Goal: Information Seeking & Learning: Learn about a topic

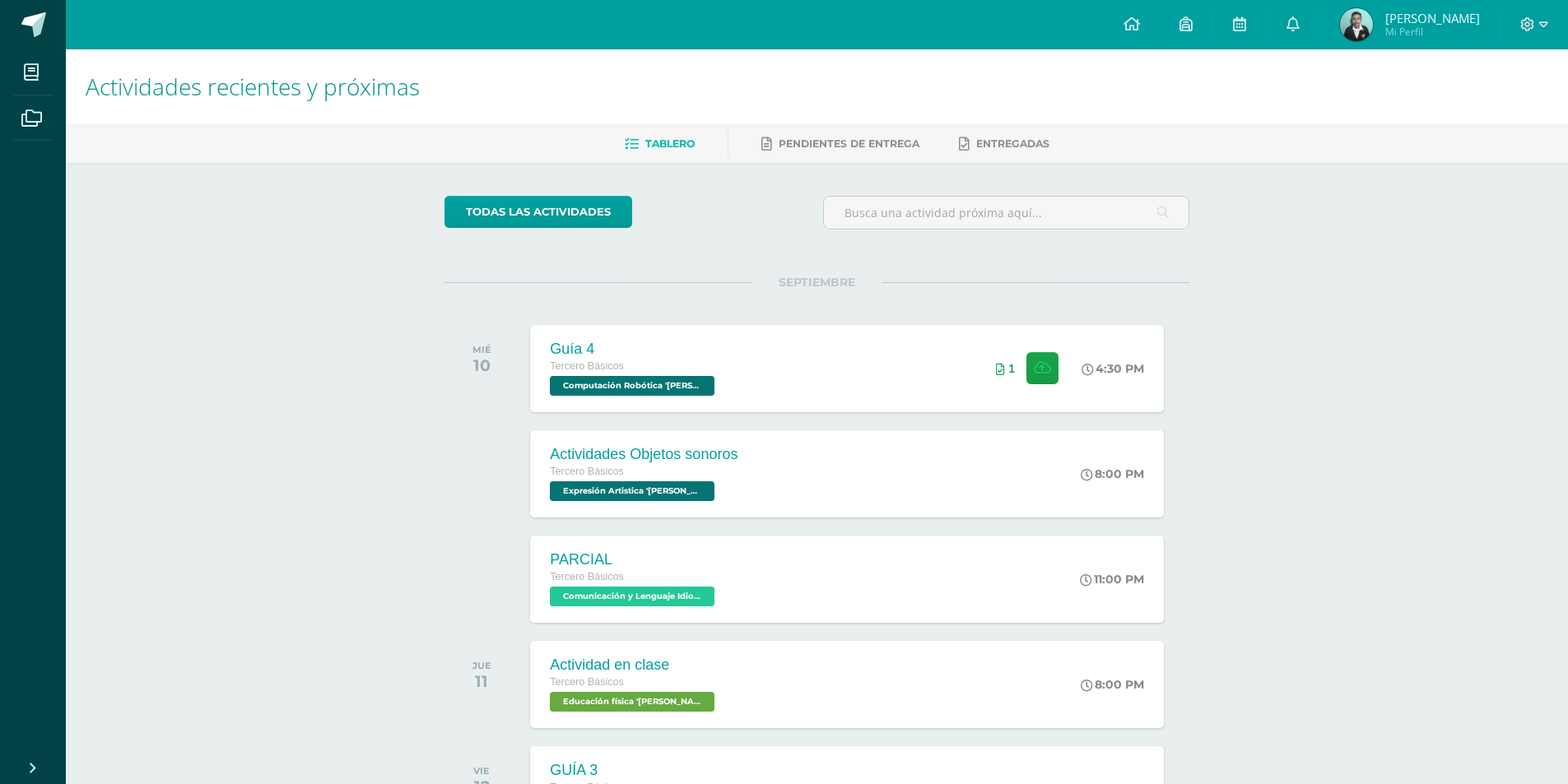
click at [461, 361] on div "MIÉ 10" at bounding box center [485, 368] width 83 height 87
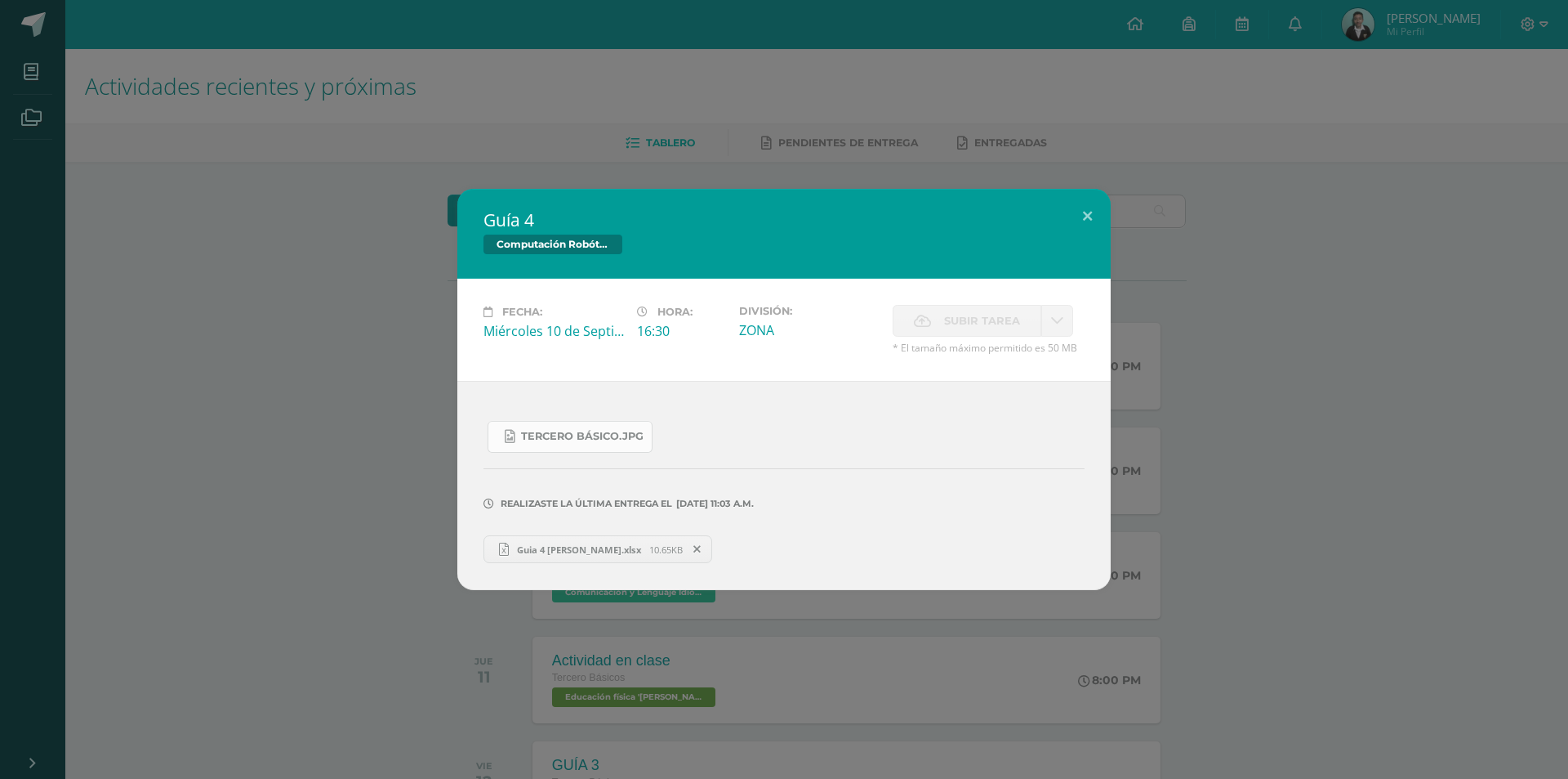
click at [538, 445] on link "Tercero Básico.jpg" at bounding box center [570, 436] width 165 height 32
click at [360, 408] on div "Guía 4 Computación Robótica Fecha: Miércoles 10 de Septiembre Hora: 16:30 Divis…" at bounding box center [784, 390] width 1555 height 401
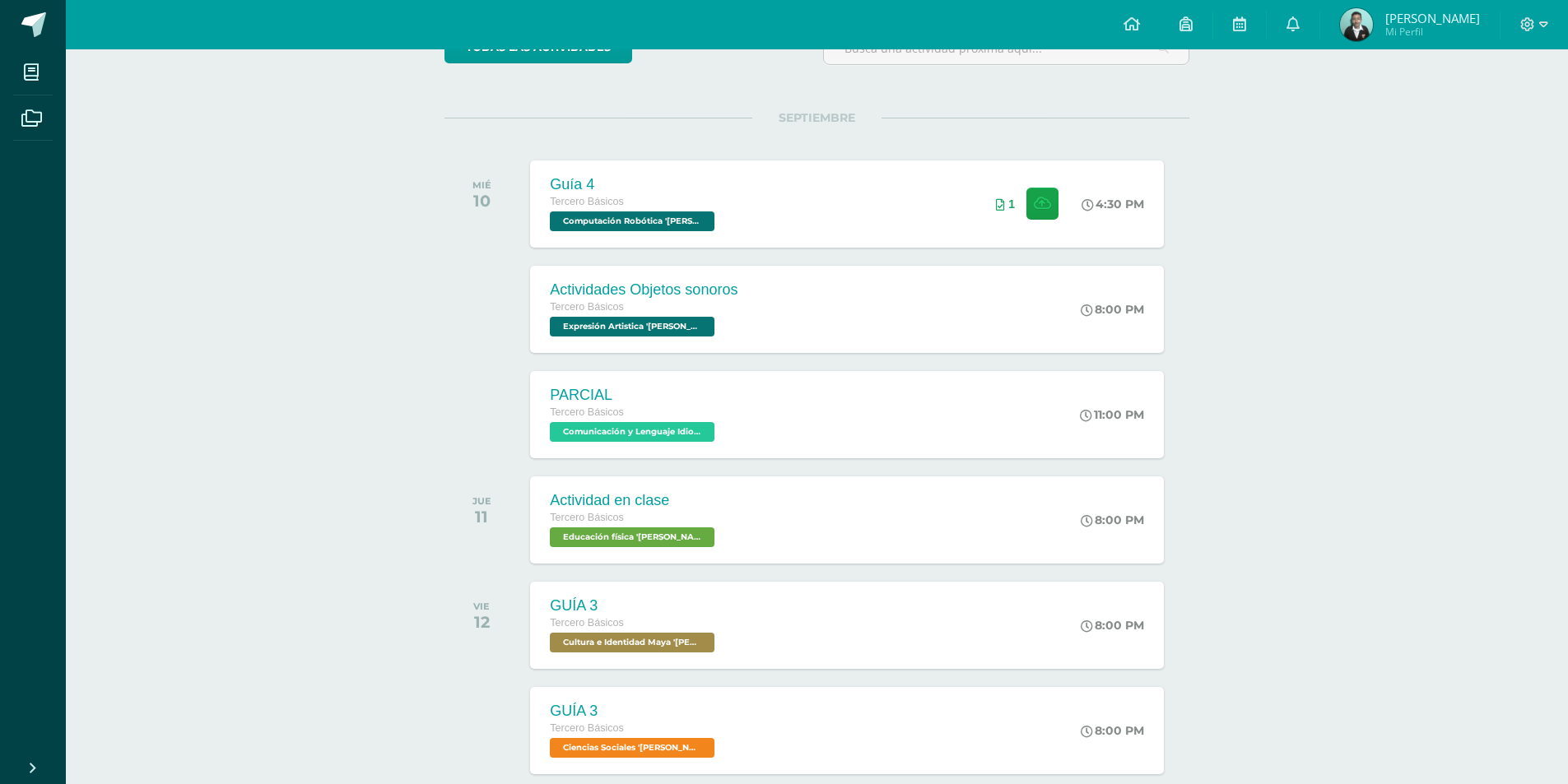
scroll to position [246, 0]
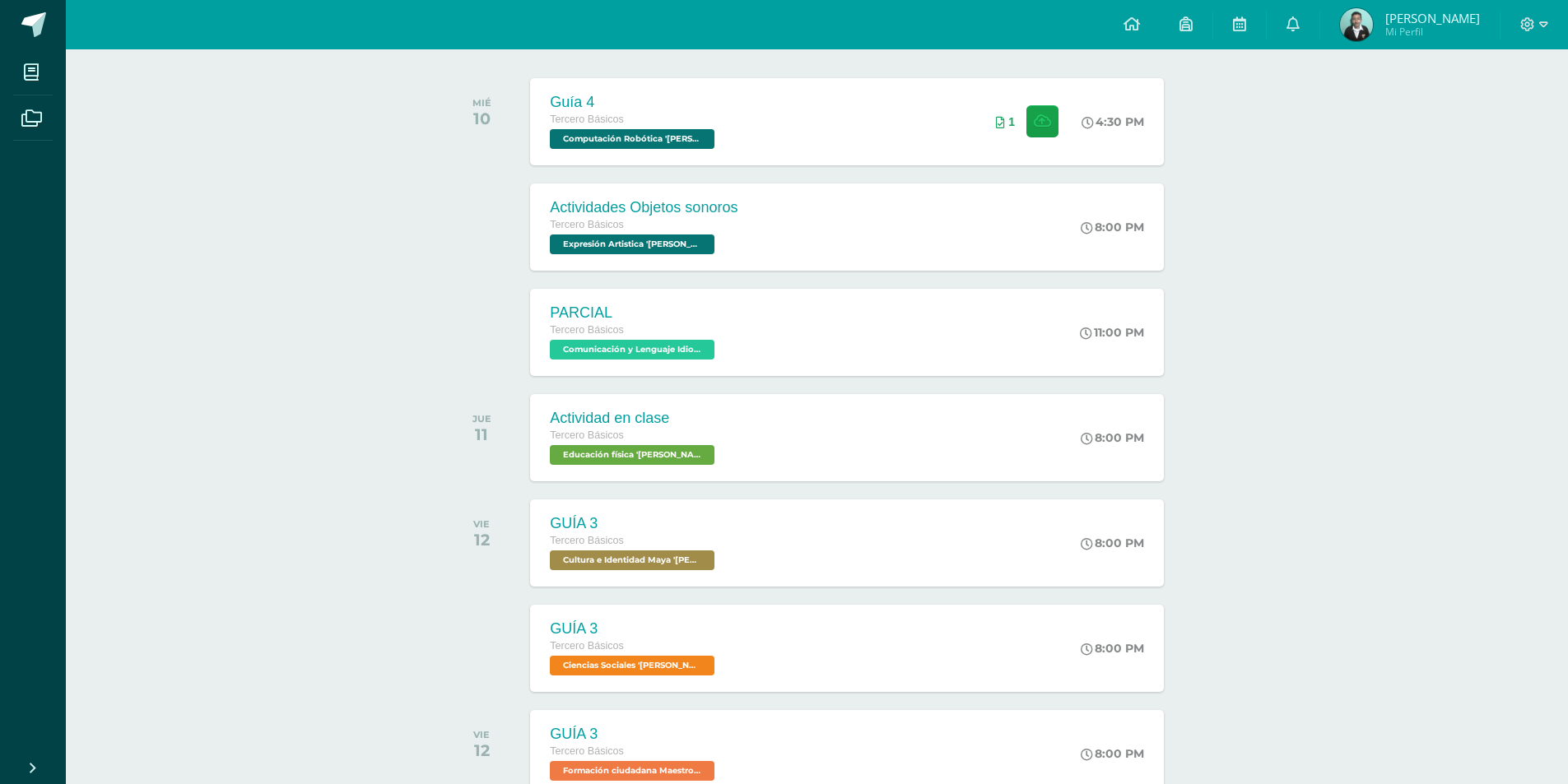
click at [489, 336] on div at bounding box center [485, 332] width 83 height 87
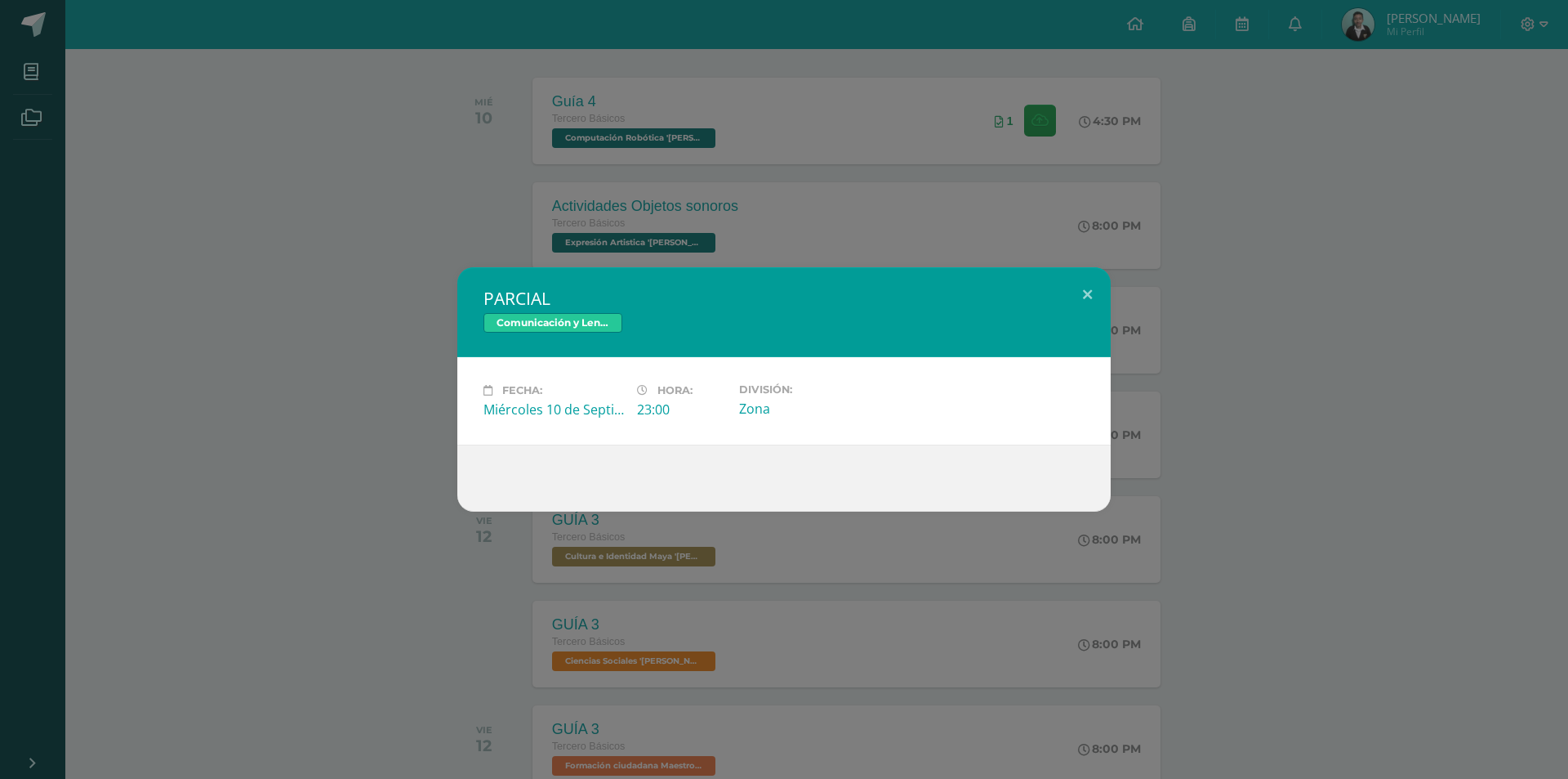
click at [307, 375] on div "PARCIAL Comunicación y Lenguaje Idioma Extranjero Fecha: Miércoles 10 de Septie…" at bounding box center [784, 390] width 1555 height 244
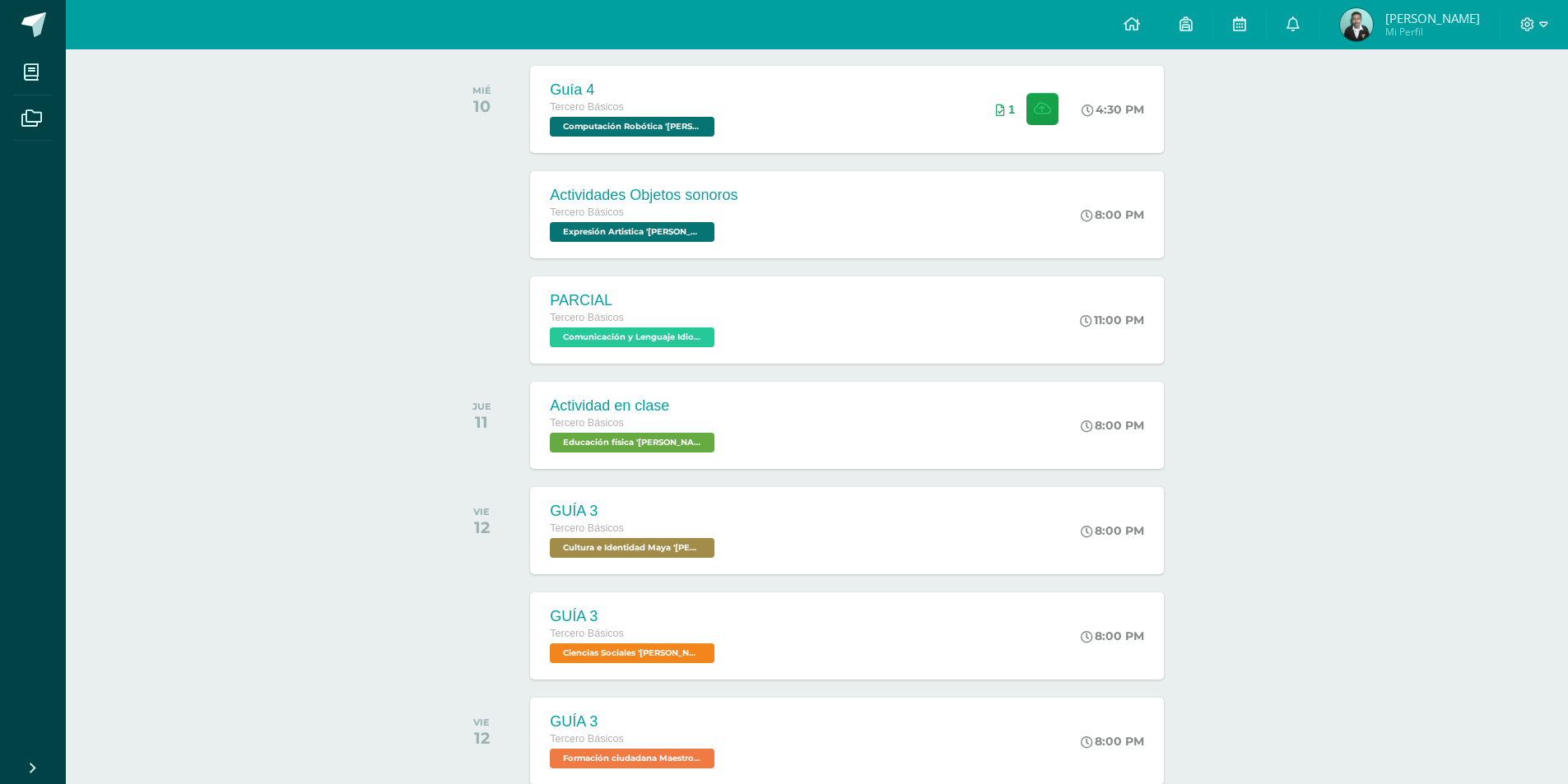
scroll to position [116, 0]
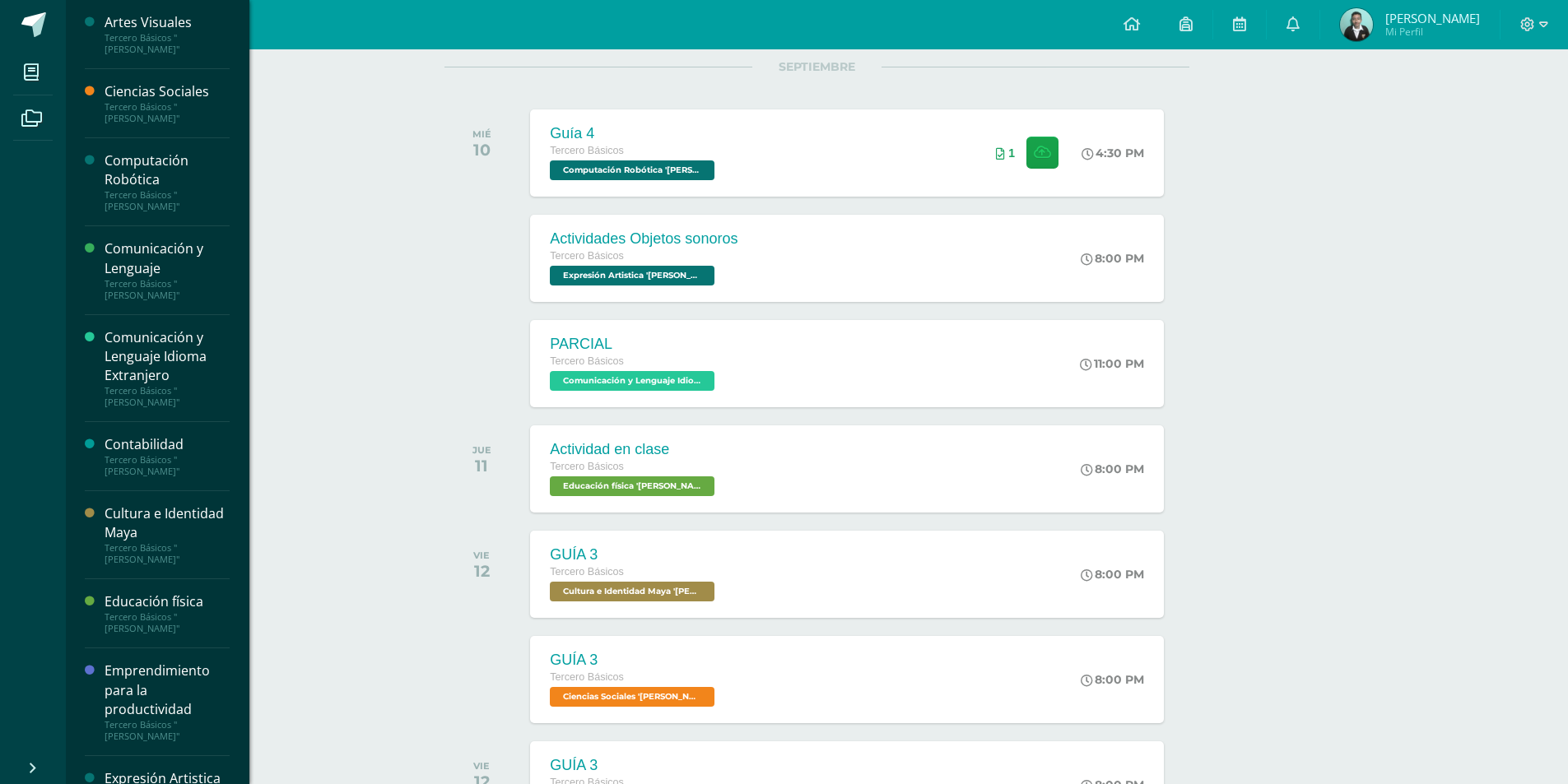
scroll to position [176, 0]
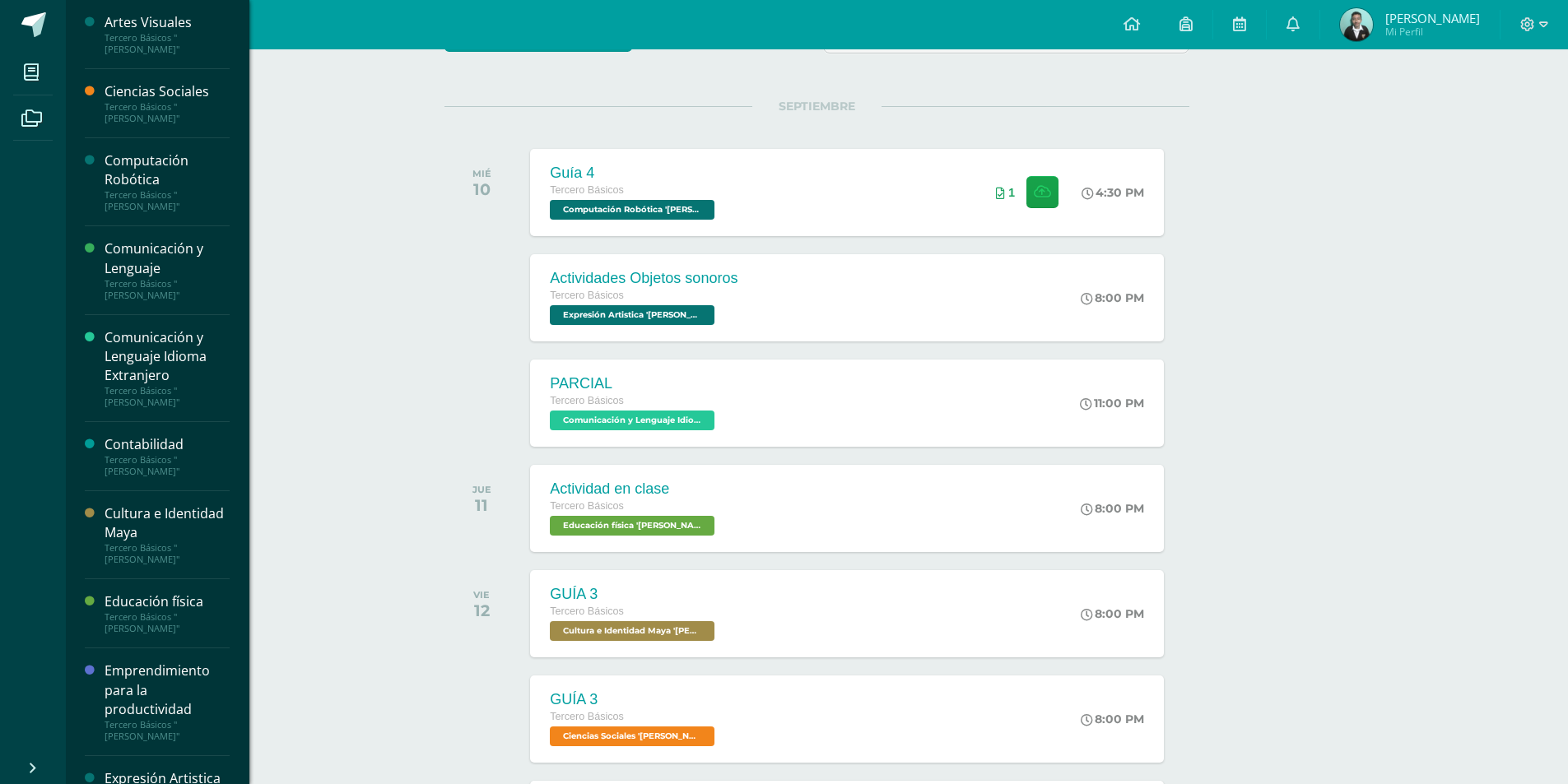
click at [173, 269] on div "Comunicación y Lenguaje" at bounding box center [167, 258] width 125 height 38
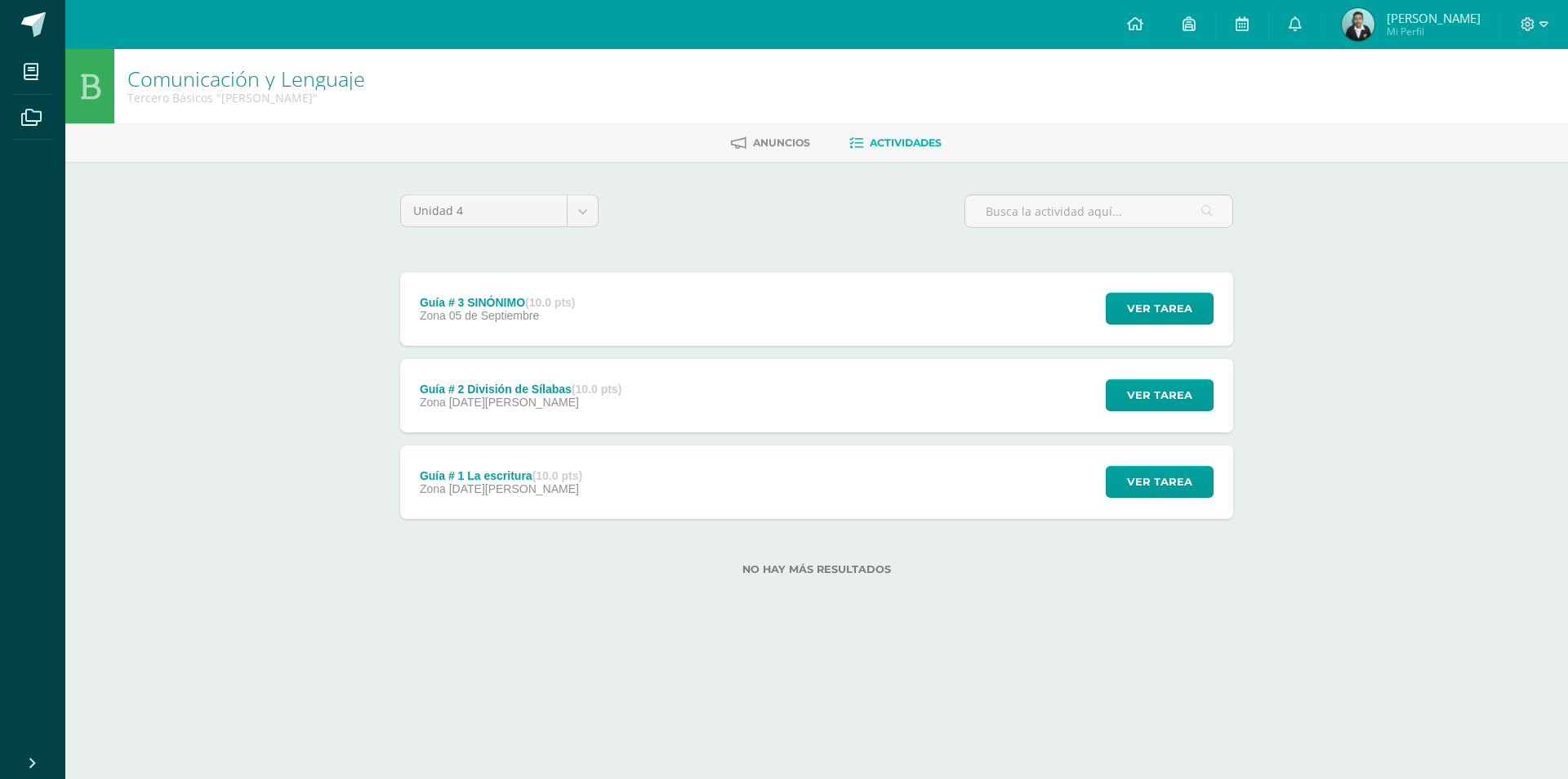
click at [470, 312] on span "05 de Septiembre" at bounding box center [494, 315] width 90 height 13
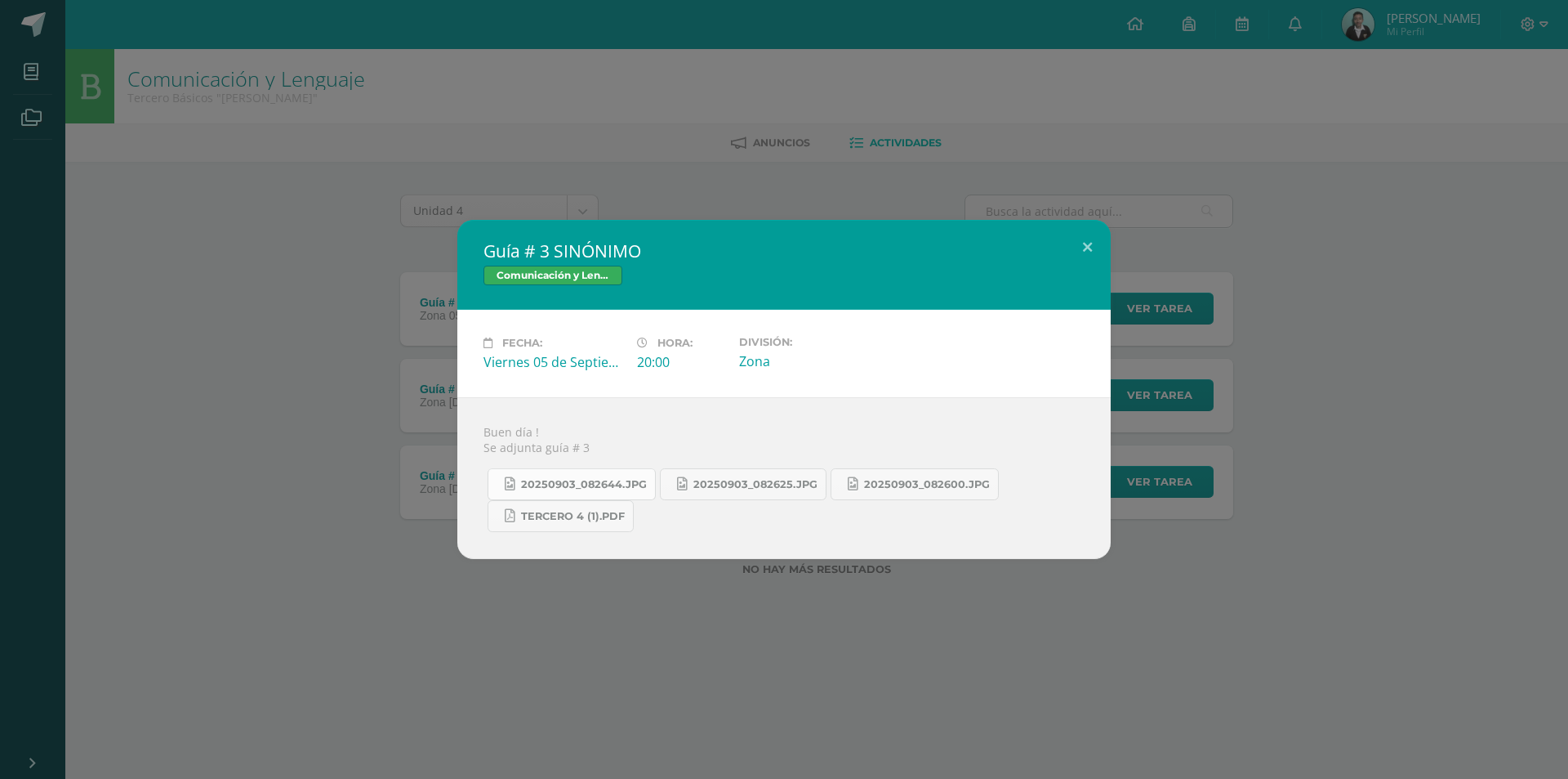
click at [525, 473] on link "20250903_082644.jpg" at bounding box center [572, 483] width 168 height 32
click at [742, 478] on span "20250903_082625.jpg" at bounding box center [755, 484] width 124 height 13
click at [585, 516] on span "Tercero 4 (1).pdf" at bounding box center [573, 516] width 104 height 13
click at [867, 493] on link "20250903_082600.jpg" at bounding box center [915, 483] width 168 height 32
click at [182, 321] on div "Guía # 3 SINÓNIMO Comunicación y Lenguaje Fecha: Viernes 05 de Septiembre Hora:…" at bounding box center [784, 389] width 1555 height 339
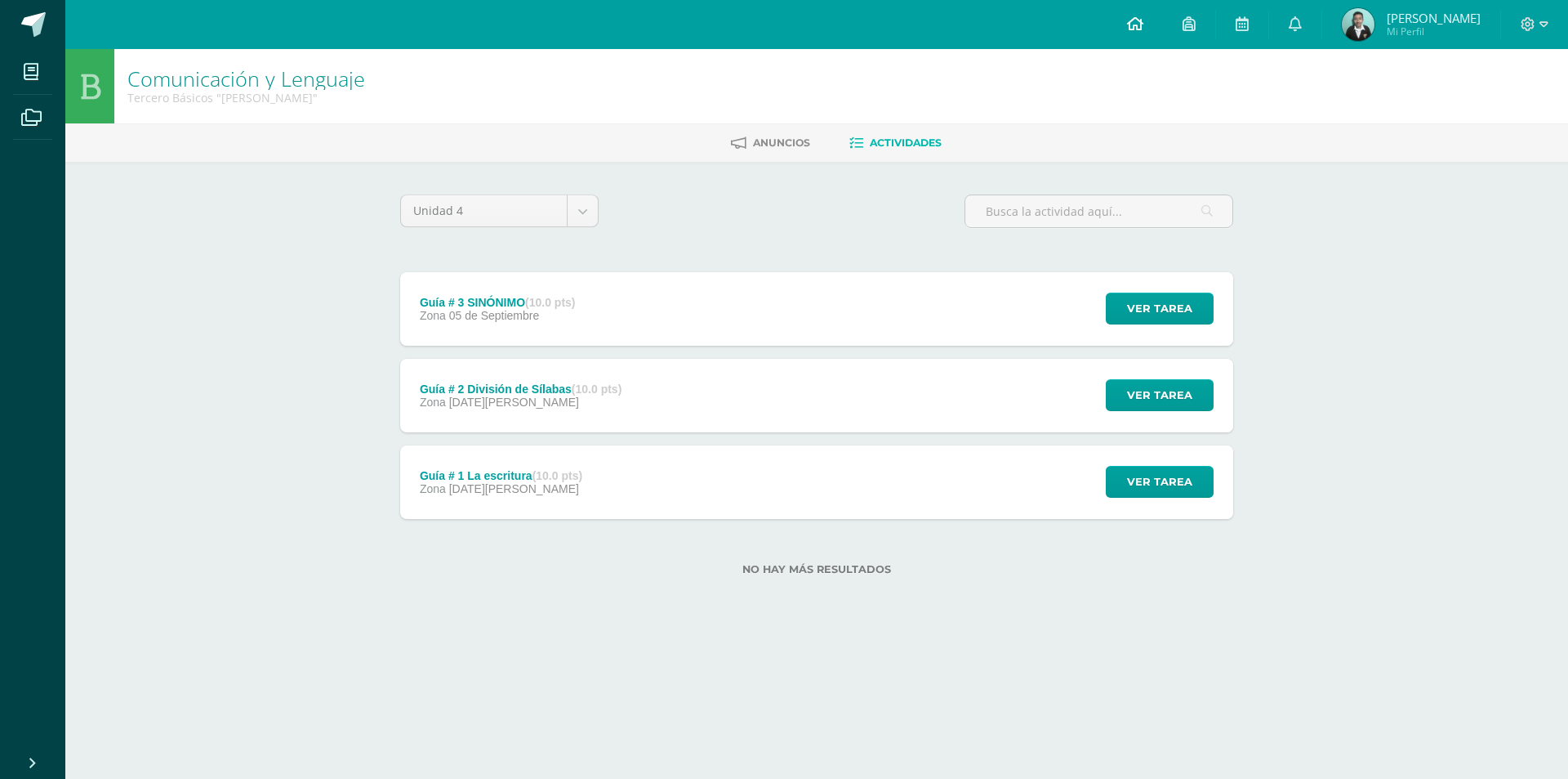
click at [1124, 41] on link at bounding box center [1134, 24] width 55 height 49
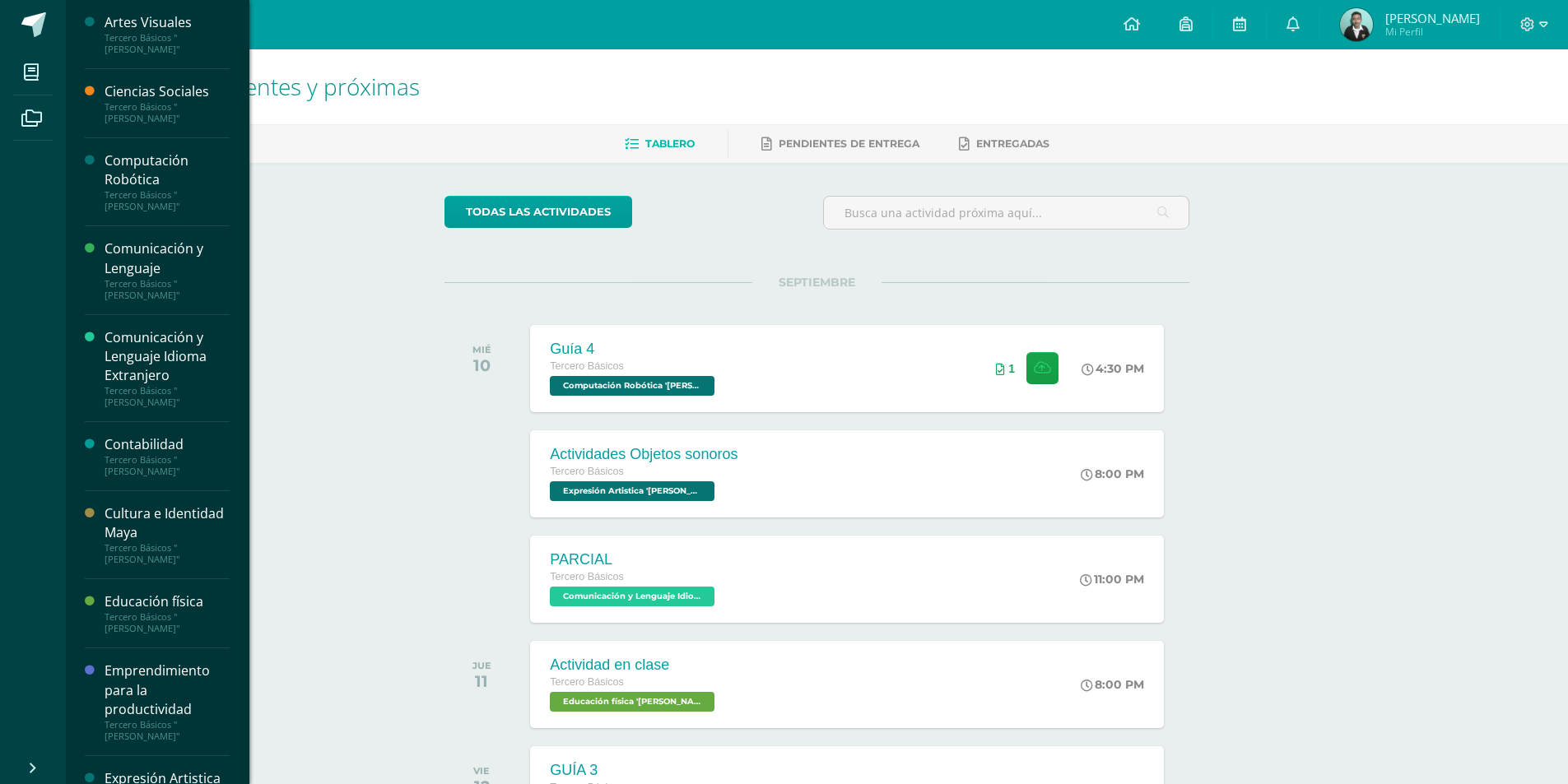
click at [145, 252] on div "Comunicación y Lenguaje" at bounding box center [167, 258] width 125 height 38
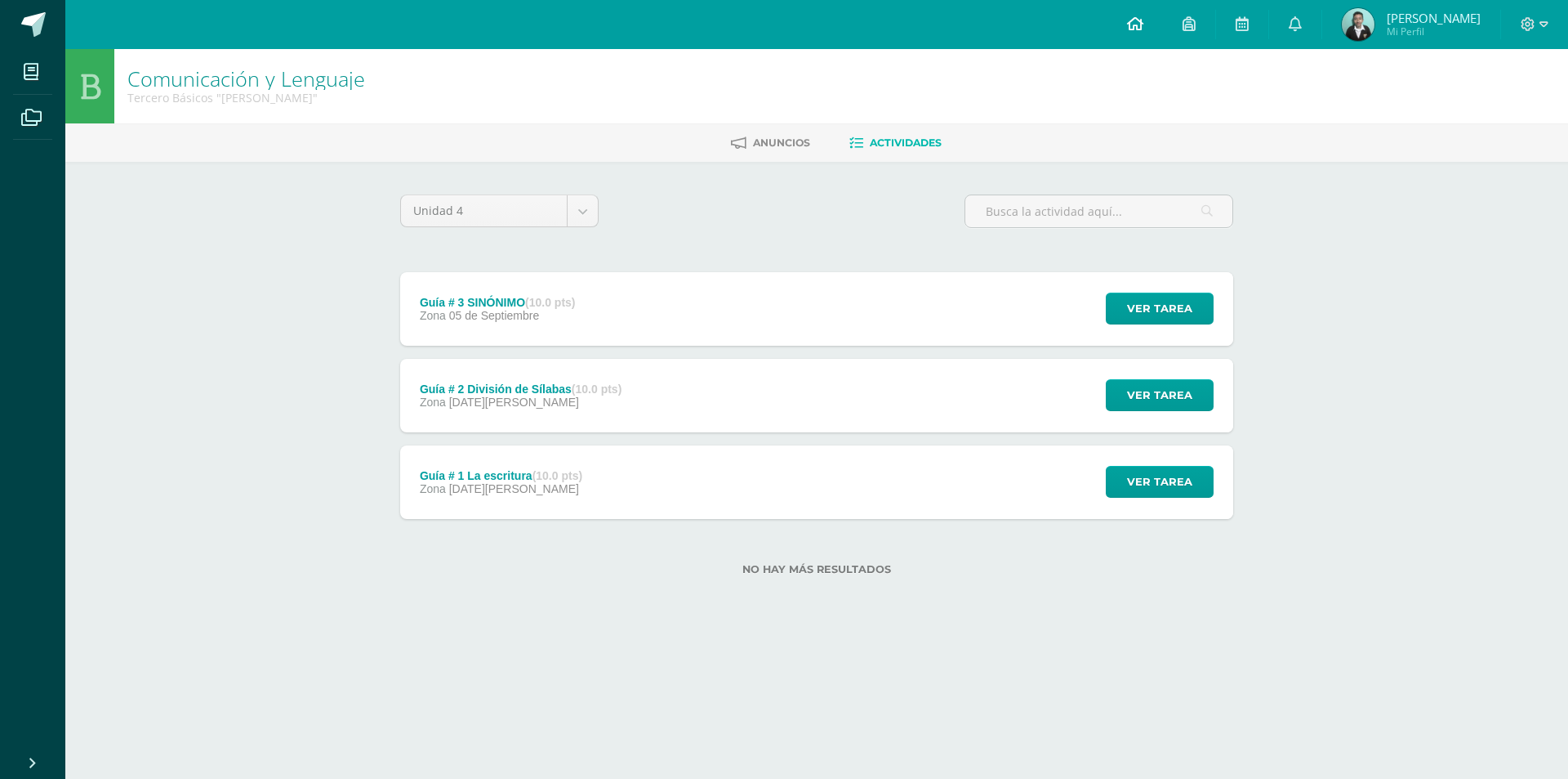
click at [1132, 20] on icon at bounding box center [1135, 23] width 16 height 14
